Goal: Navigation & Orientation: Find specific page/section

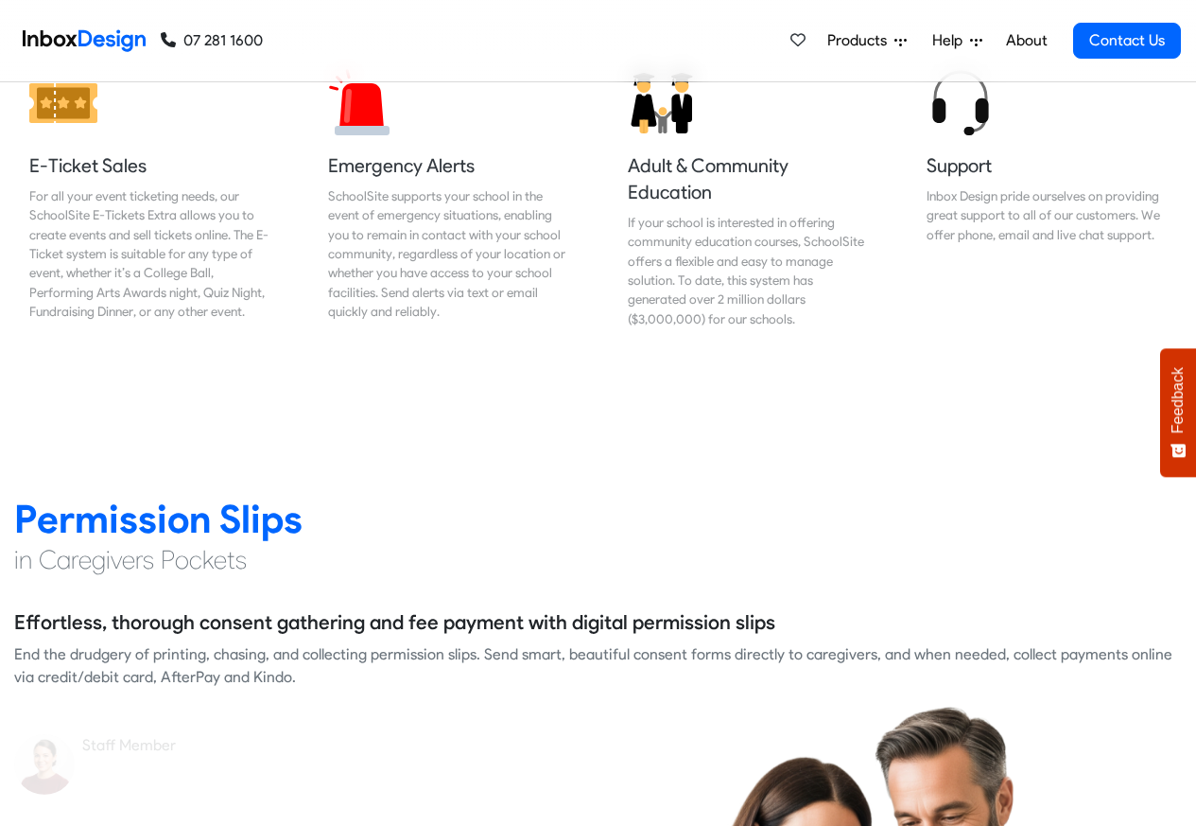
scroll to position [2295, 0]
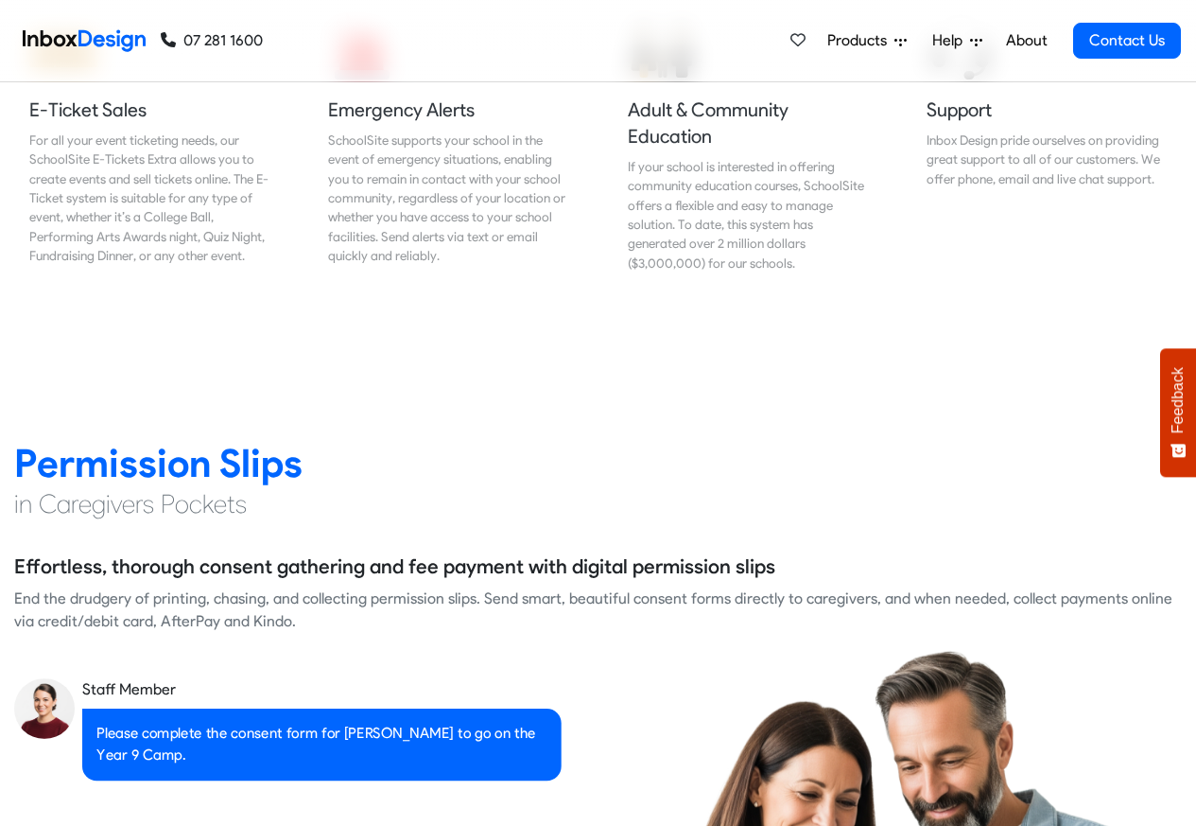
click at [1024, 41] on link "About" at bounding box center [1026, 41] width 52 height 38
